Goal: Book appointment/travel/reservation

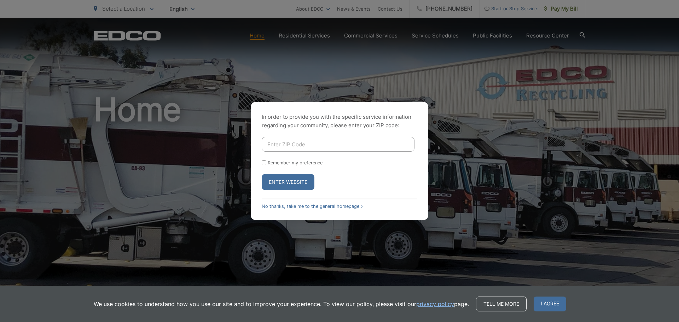
click at [271, 148] on input "Enter ZIP Code" at bounding box center [338, 144] width 153 height 15
type input "91941"
click at [278, 182] on button "Enter Website" at bounding box center [288, 182] width 53 height 16
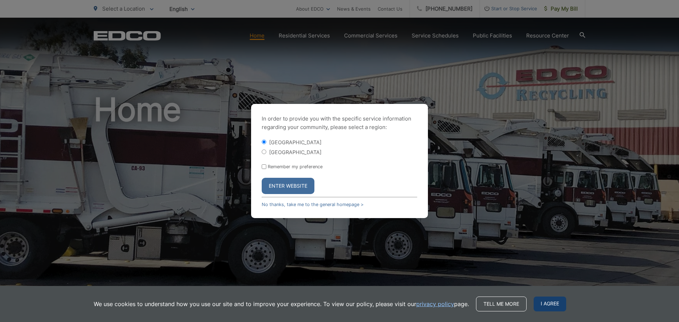
click at [545, 305] on span "I agree" at bounding box center [549, 304] width 33 height 15
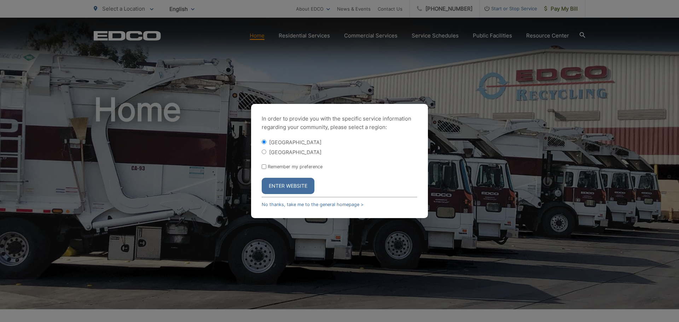
click at [288, 187] on button "Enter Website" at bounding box center [288, 186] width 53 height 16
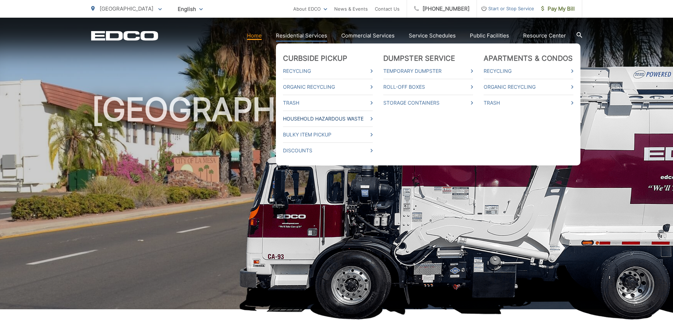
click at [298, 120] on link "Household Hazardous Waste" at bounding box center [328, 119] width 90 height 8
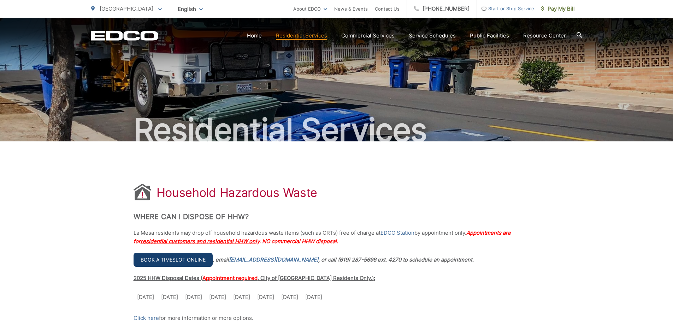
click at [181, 257] on link "Book a timeslot online" at bounding box center [173, 260] width 79 height 14
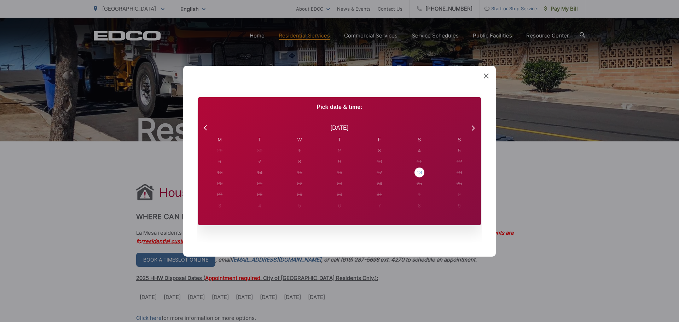
click at [420, 176] on div "18" at bounding box center [419, 173] width 10 height 10
radio input "true"
